Goal: Navigation & Orientation: Find specific page/section

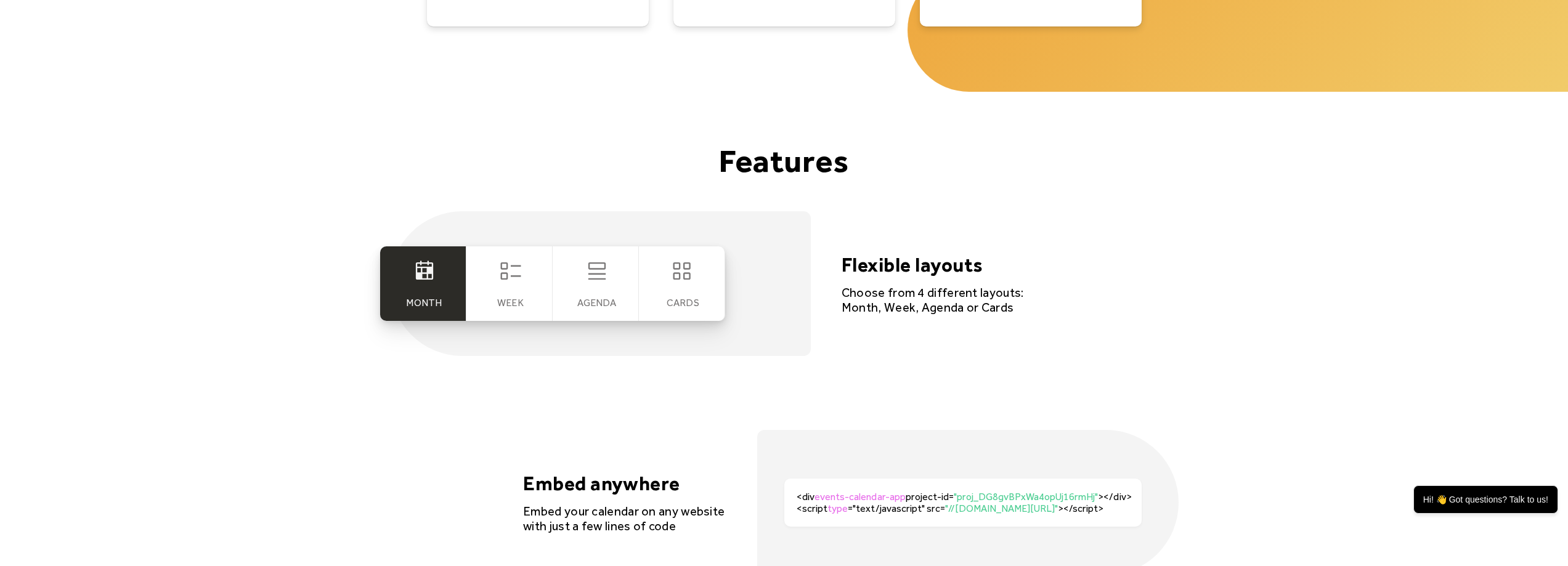
scroll to position [2265, 0]
click at [513, 289] on div "Week" at bounding box center [509, 283] width 86 height 75
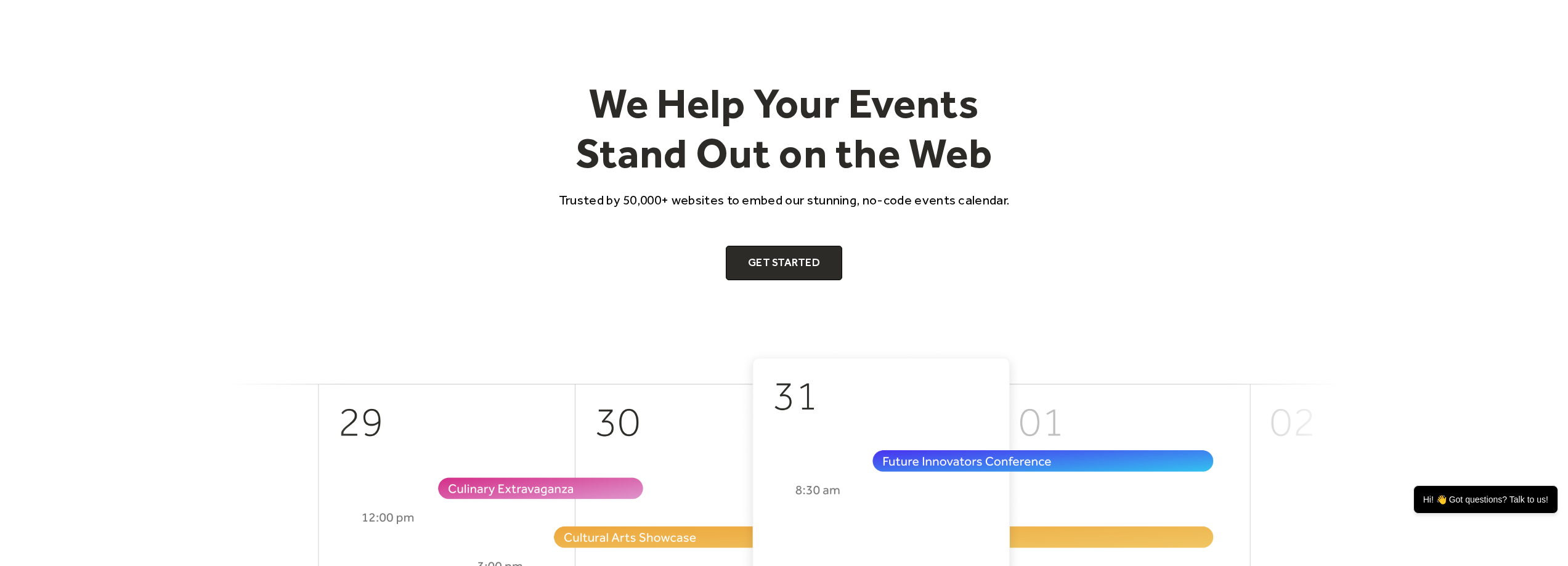
scroll to position [0, 0]
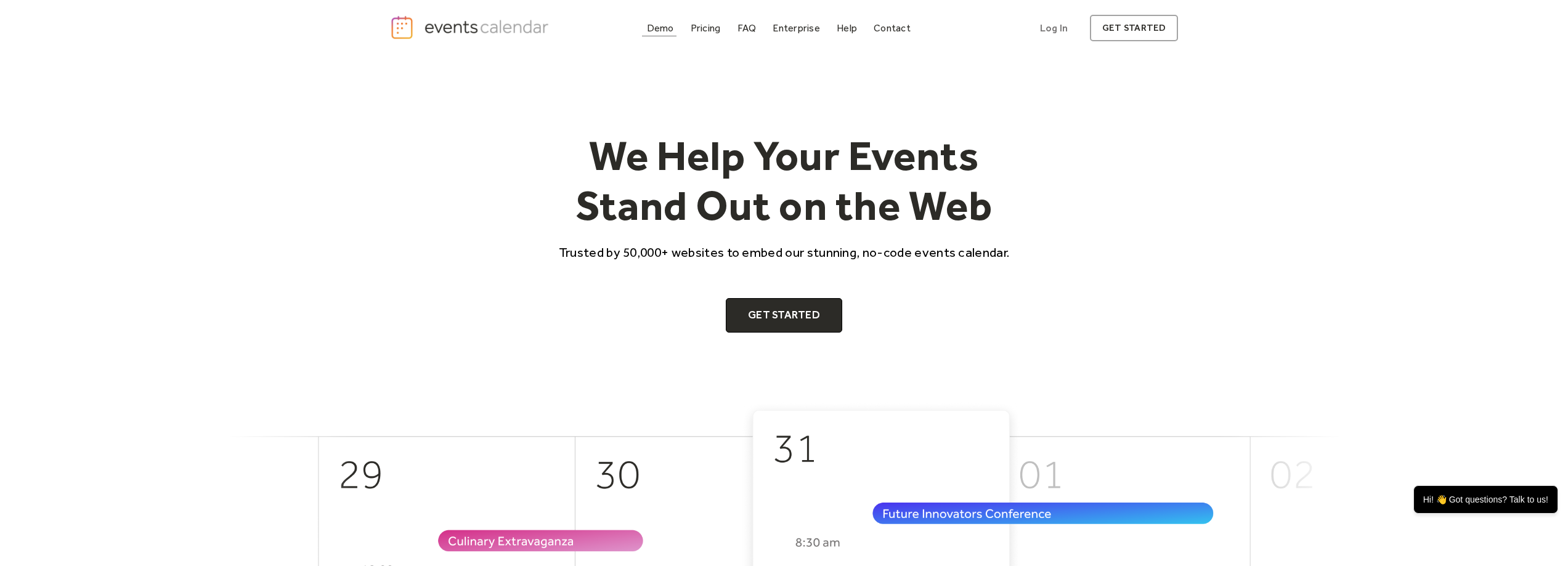
click at [665, 25] on div "Demo" at bounding box center [660, 28] width 27 height 7
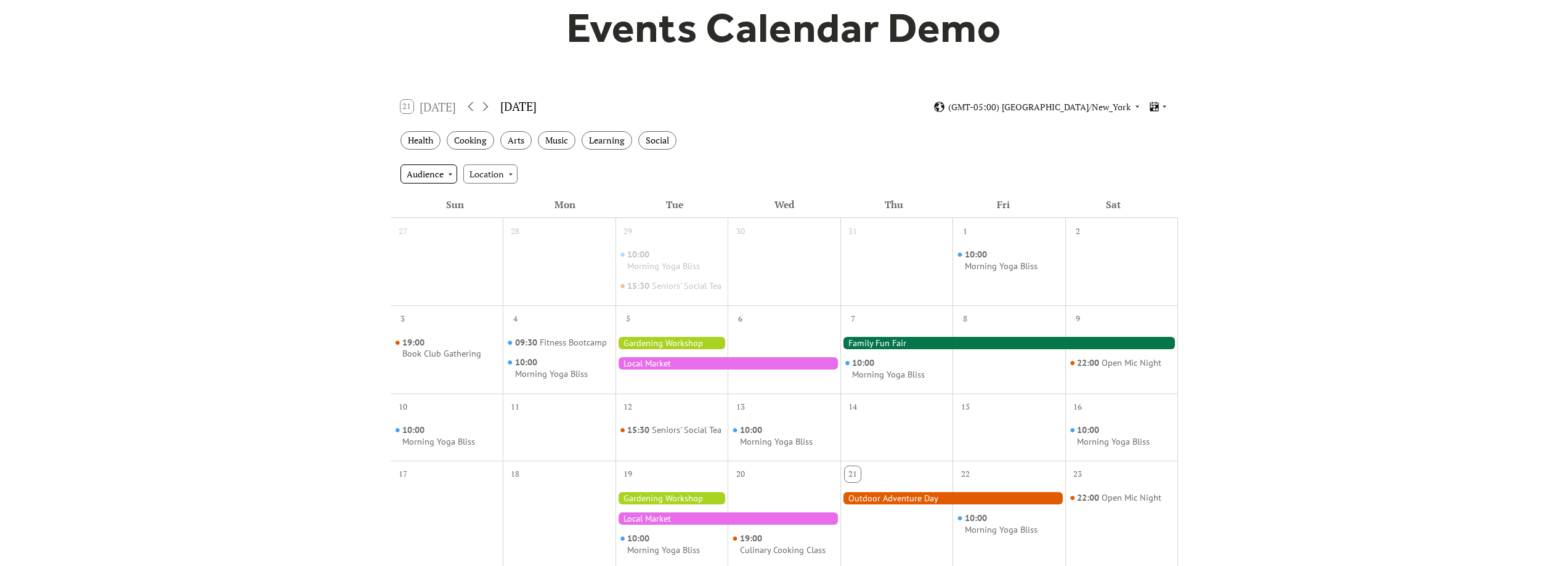
scroll to position [123, 0]
click at [446, 177] on div "Audience" at bounding box center [429, 172] width 56 height 18
click at [441, 198] on div "Adults" at bounding box center [427, 196] width 54 height 24
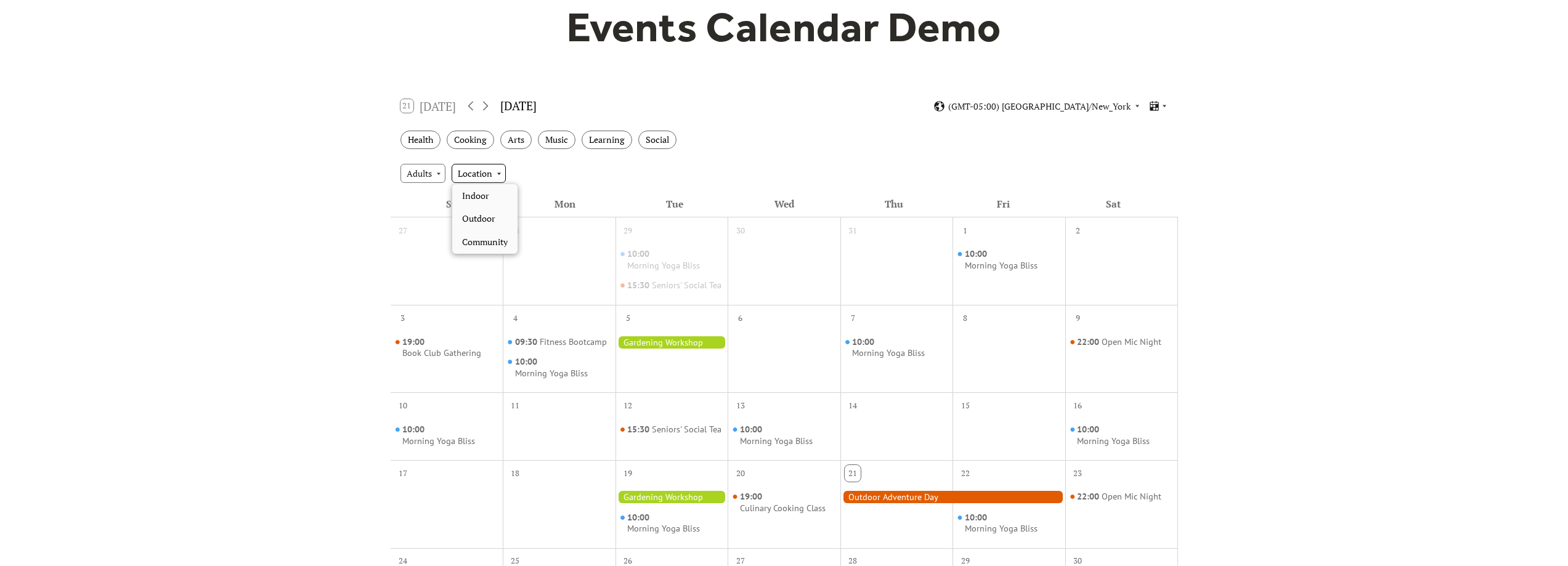
click at [485, 177] on div "Location" at bounding box center [479, 172] width 55 height 18
click at [485, 197] on span "Indoor" at bounding box center [476, 195] width 27 height 13
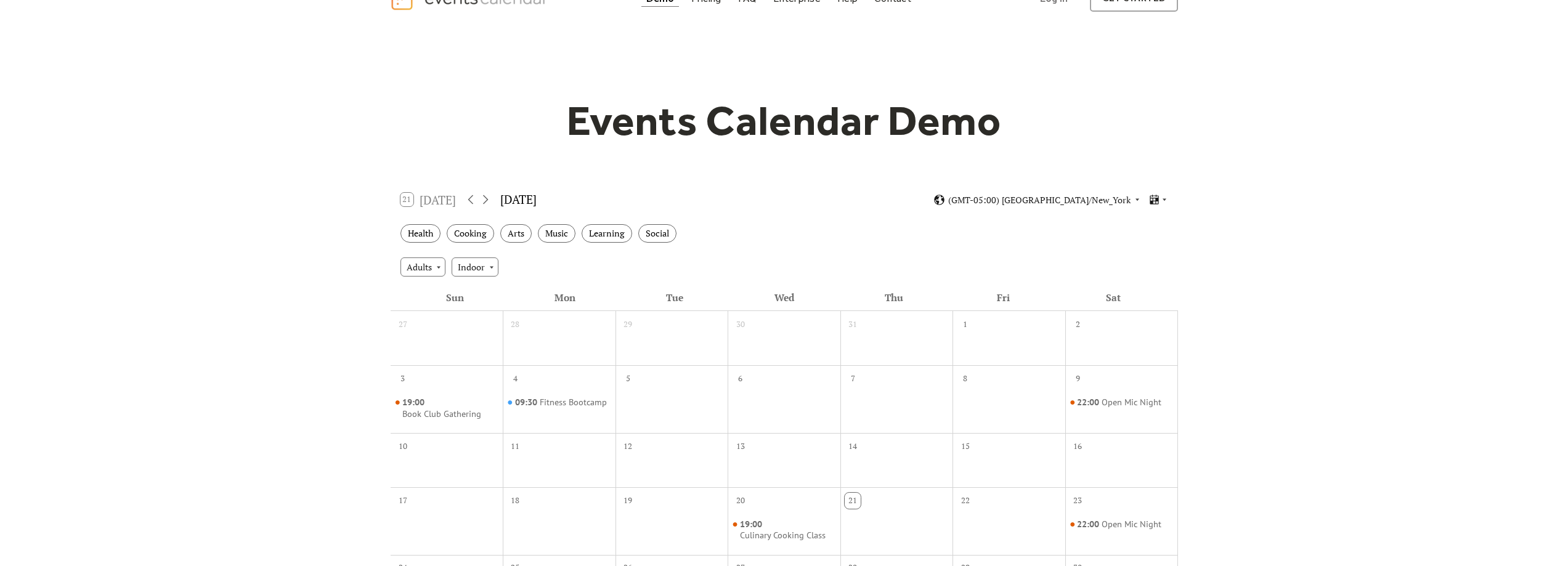
scroll to position [0, 0]
